Goal: Use online tool/utility: Utilize a website feature to perform a specific function

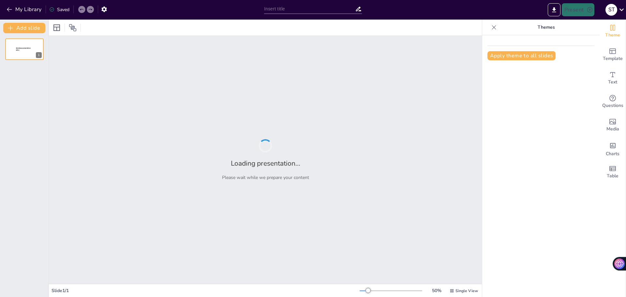
type input "La Importancia de la Catequesis en el Compromiso de Bautismo para Padres y [PER…"
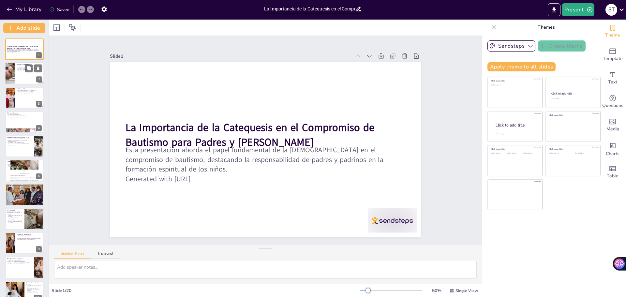
click at [19, 75] on div at bounding box center [24, 74] width 39 height 22
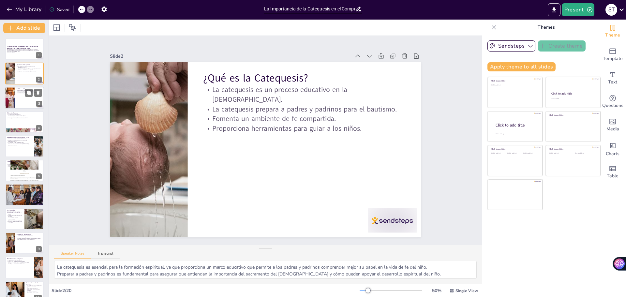
click at [14, 99] on div at bounding box center [9, 98] width 33 height 22
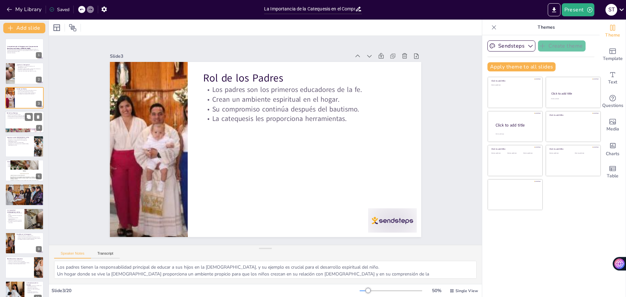
click at [10, 119] on p "La catequesis les brinda la formación necesaria." at bounding box center [24, 118] width 35 height 1
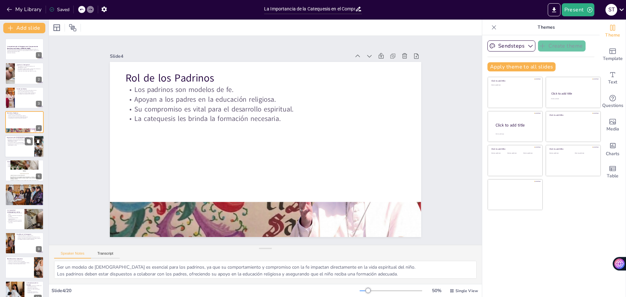
click at [19, 143] on p "El bautismo es un recordatorio de la [PERSON_NAME][DEMOGRAPHIC_DATA]." at bounding box center [19, 144] width 25 height 2
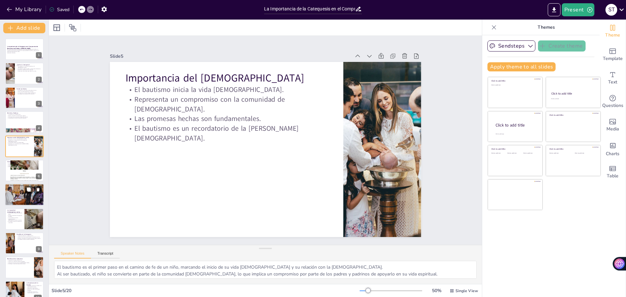
click at [23, 188] on p "La oración es fundamental para la conexión con [DEMOGRAPHIC_DATA]." at bounding box center [24, 188] width 35 height 1
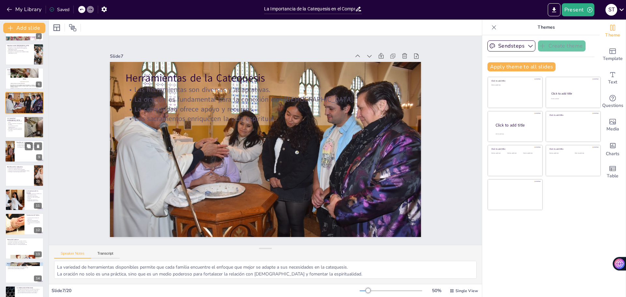
scroll to position [95, 0]
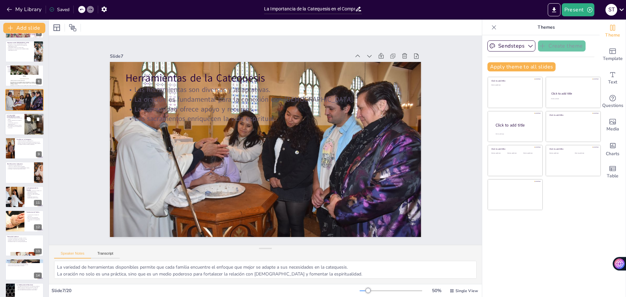
click at [24, 122] on div at bounding box center [24, 124] width 39 height 22
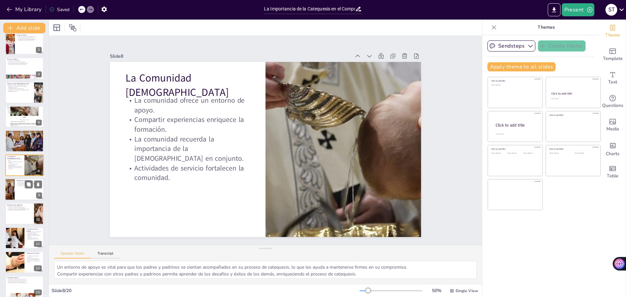
click at [30, 198] on div at bounding box center [24, 189] width 39 height 22
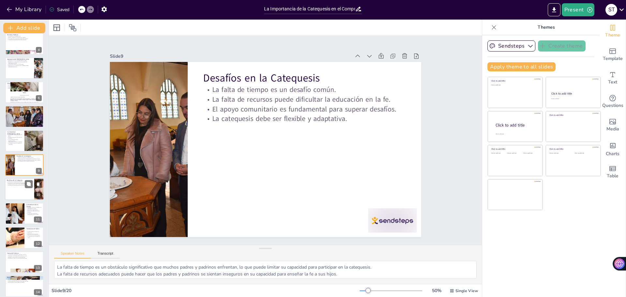
click at [24, 192] on div at bounding box center [24, 189] width 39 height 22
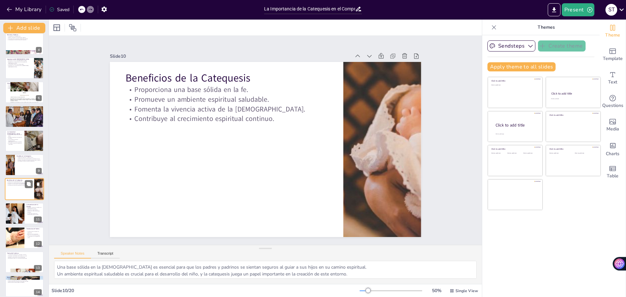
scroll to position [102, 0]
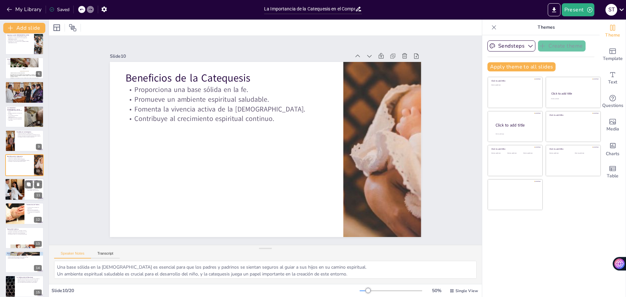
click at [20, 186] on div at bounding box center [15, 189] width 44 height 22
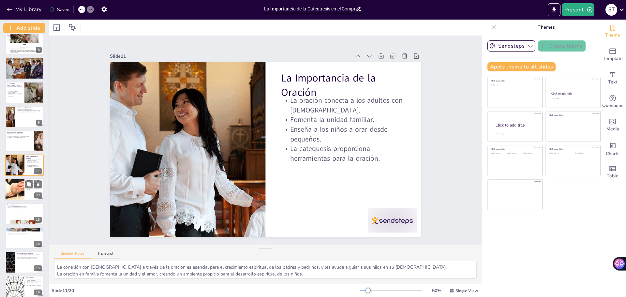
click at [26, 180] on p "Testimonios de Padres" at bounding box center [34, 181] width 16 height 2
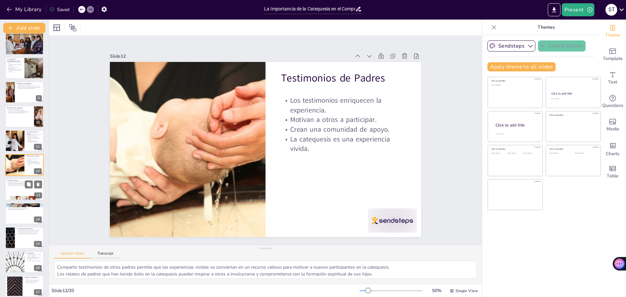
click at [9, 185] on p "Mantenerse firmes en su rol de guías espirituales." at bounding box center [24, 185] width 35 height 1
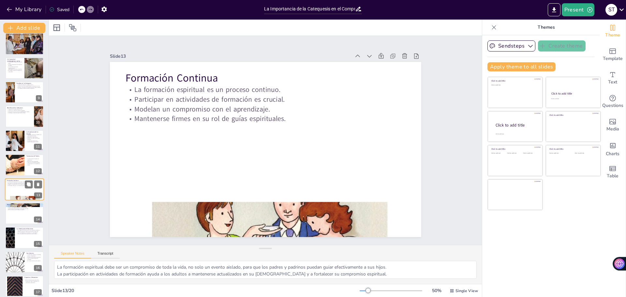
scroll to position [175, 0]
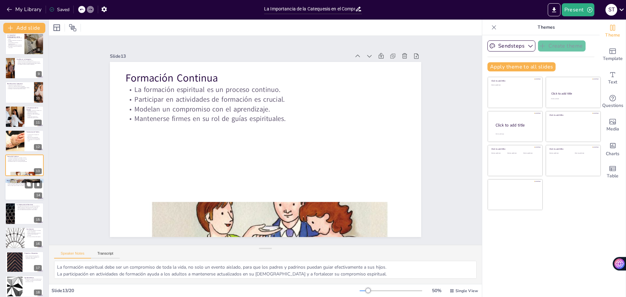
click at [9, 190] on div at bounding box center [24, 189] width 39 height 22
type textarea "La disponibilidad de recursos variados permite que los padres y padrinos encuen…"
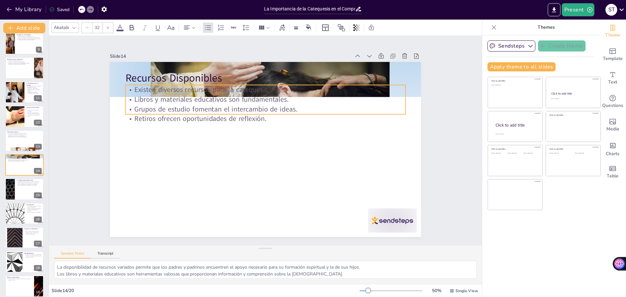
click at [195, 114] on div "Recursos Disponibles Existen diversos recursos para la catequesis. Libros y mat…" at bounding box center [264, 149] width 328 height 207
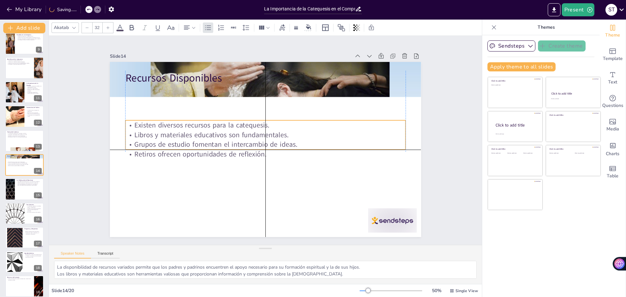
drag, startPoint x: 211, startPoint y: 99, endPoint x: 210, endPoint y: 139, distance: 40.1
click at [210, 139] on div "Existen diversos recursos para la catequesis. Libros y materiales educativos so…" at bounding box center [265, 140] width 283 height 68
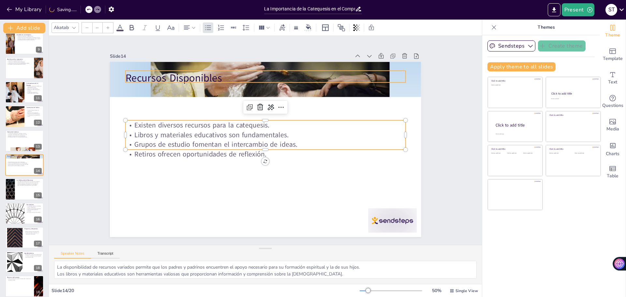
type input "48"
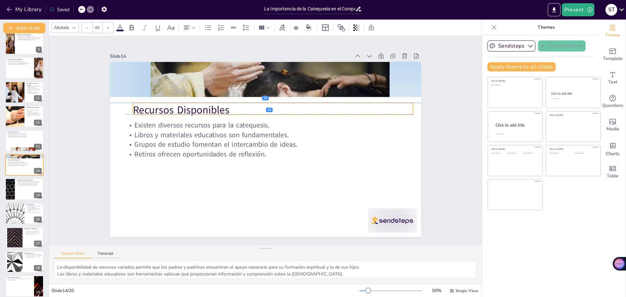
drag, startPoint x: 176, startPoint y: 74, endPoint x: 184, endPoint y: 107, distance: 34.1
click at [184, 107] on p "Recursos Disponibles" at bounding box center [276, 111] width 280 height 44
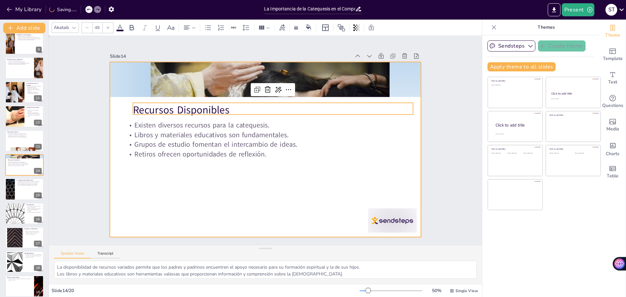
click at [244, 193] on div at bounding box center [264, 149] width 328 height 207
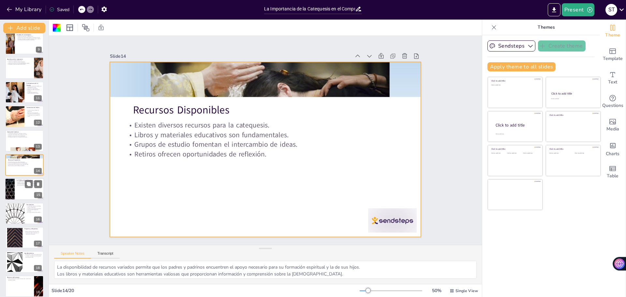
click at [24, 194] on div at bounding box center [24, 189] width 39 height 22
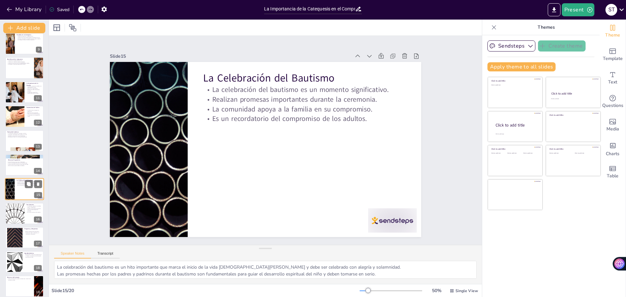
scroll to position [224, 0]
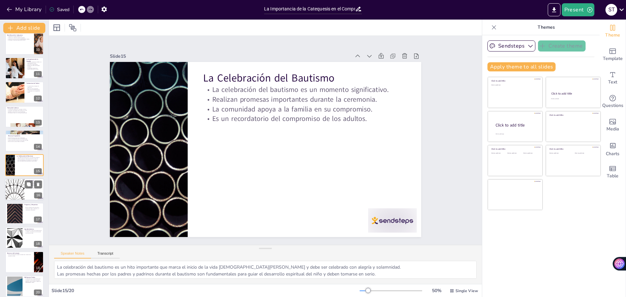
click at [28, 188] on div "Conclusiones La catequesis prepara a los adultos para su rol espiritual. Fortal…" at bounding box center [24, 189] width 39 height 22
type textarea "Preparar a padres y padrinos es esencial para que puedan cumplir efectivamente …"
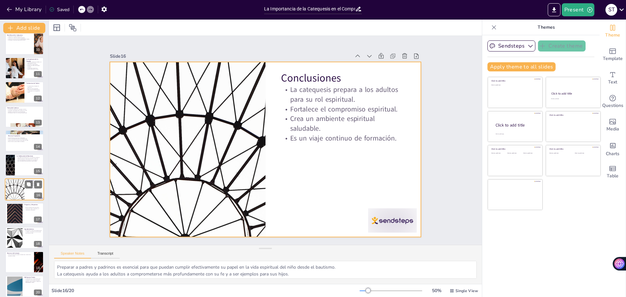
scroll to position [229, 0]
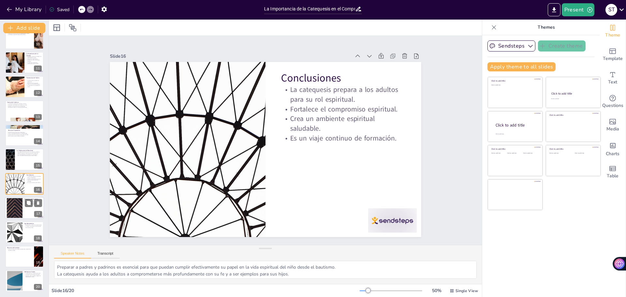
click at [18, 205] on div at bounding box center [14, 208] width 35 height 20
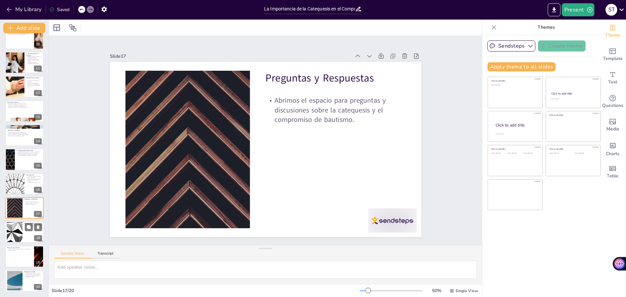
click at [19, 229] on div at bounding box center [14, 232] width 35 height 20
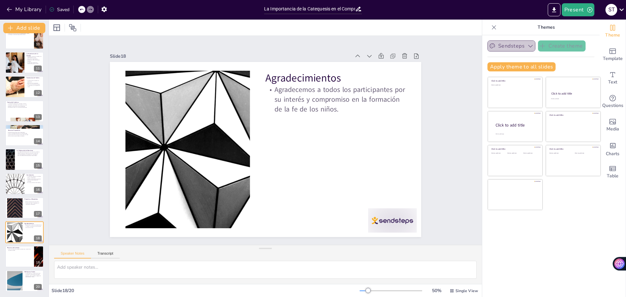
click at [506, 47] on button "Sendsteps" at bounding box center [511, 45] width 48 height 11
click at [506, 45] on button "Sendsteps" at bounding box center [511, 45] width 48 height 11
click at [507, 43] on button "Sendsteps" at bounding box center [511, 45] width 48 height 11
click at [517, 70] on span "Sendsteps" at bounding box center [516, 68] width 29 height 6
click at [607, 58] on span "Template" at bounding box center [613, 58] width 20 height 7
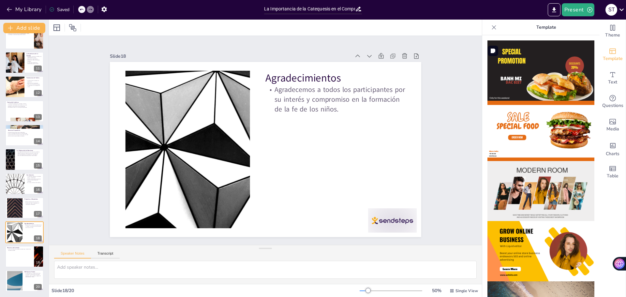
click at [536, 54] on img at bounding box center [540, 70] width 107 height 60
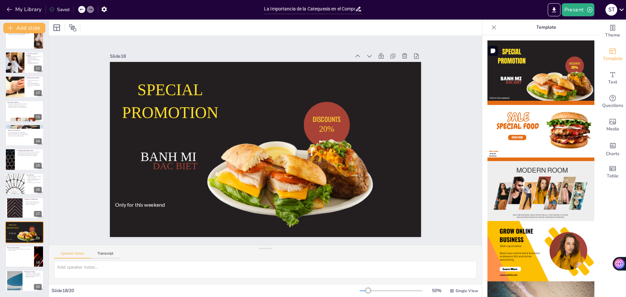
click at [536, 54] on img at bounding box center [540, 70] width 107 height 60
click at [506, 134] on img at bounding box center [540, 131] width 107 height 60
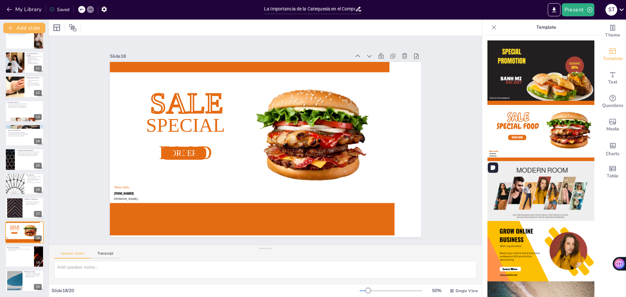
click at [551, 198] on img at bounding box center [540, 191] width 107 height 60
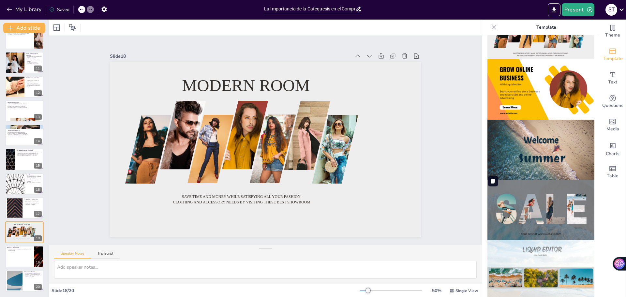
scroll to position [163, 0]
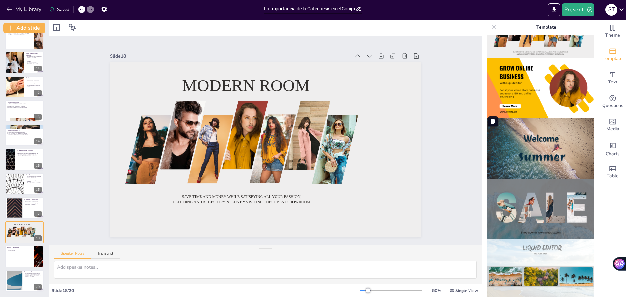
click at [564, 137] on img at bounding box center [540, 148] width 107 height 60
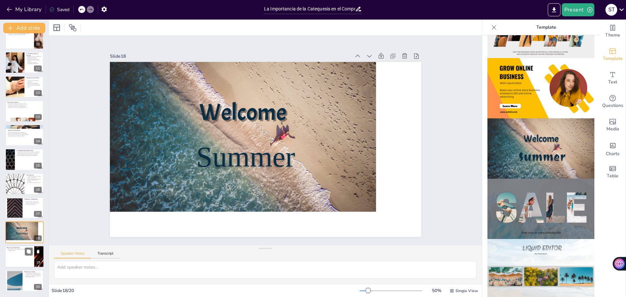
click at [19, 256] on div at bounding box center [24, 256] width 39 height 22
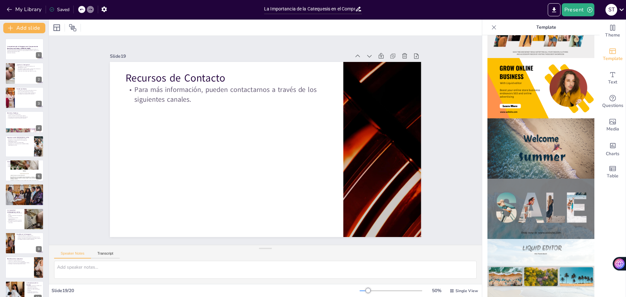
scroll to position [229, 0]
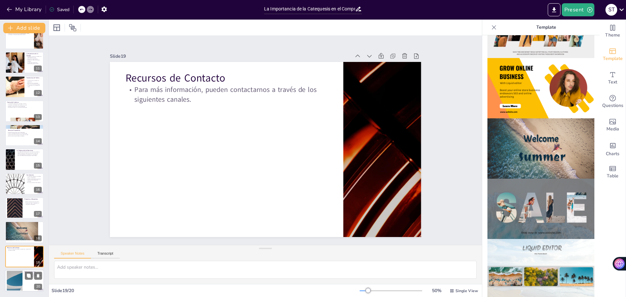
click at [16, 287] on div at bounding box center [14, 281] width 35 height 20
